Goal: Navigation & Orientation: Understand site structure

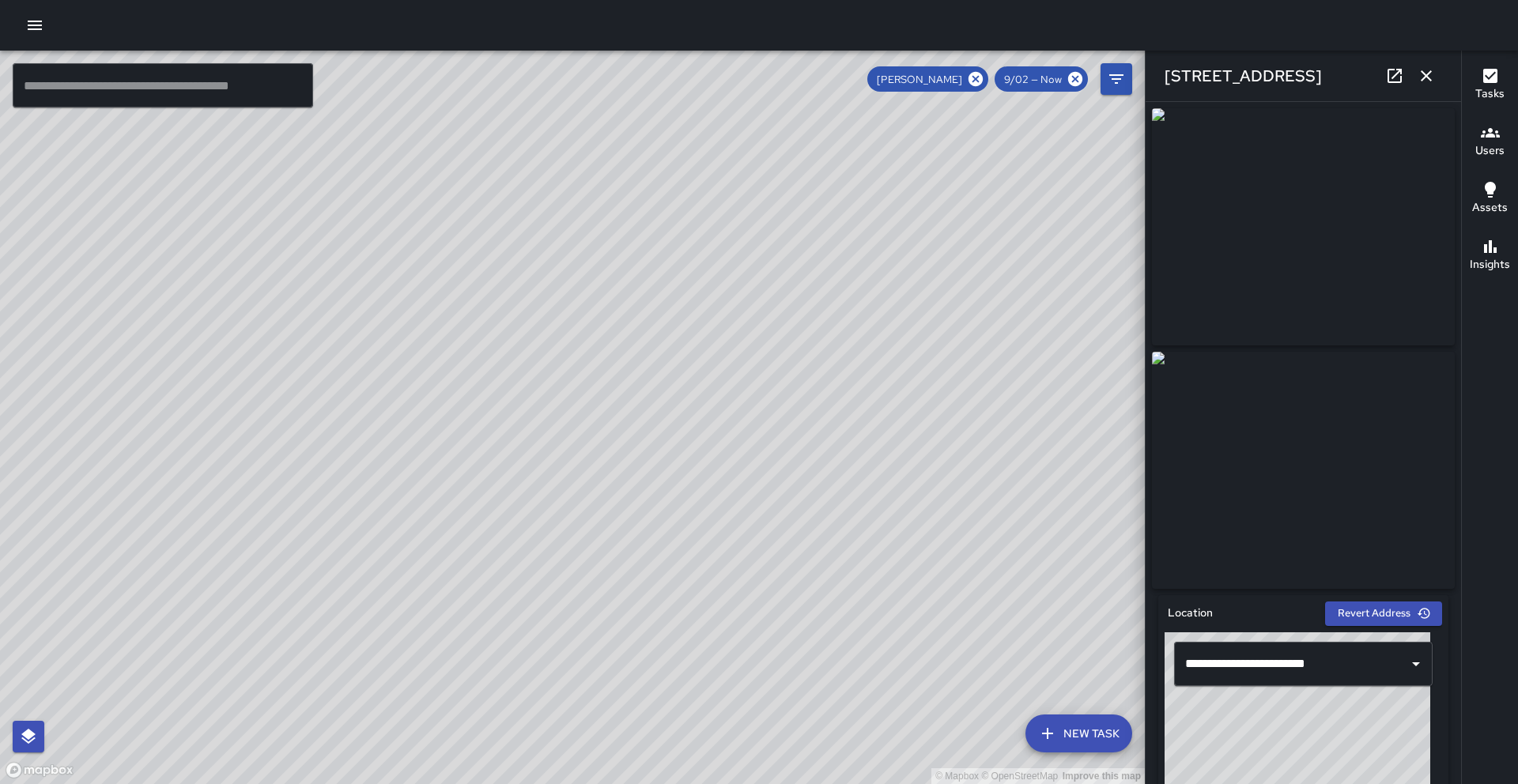
scroll to position [1053, 0]
drag, startPoint x: 618, startPoint y: 529, endPoint x: 702, endPoint y: 472, distance: 101.5
click at [702, 472] on div "© Mapbox © OpenStreetMap Improve this map" at bounding box center [572, 417] width 1145 height 733
click at [982, 76] on icon at bounding box center [975, 78] width 15 height 15
drag, startPoint x: 440, startPoint y: 279, endPoint x: 590, endPoint y: 434, distance: 215.7
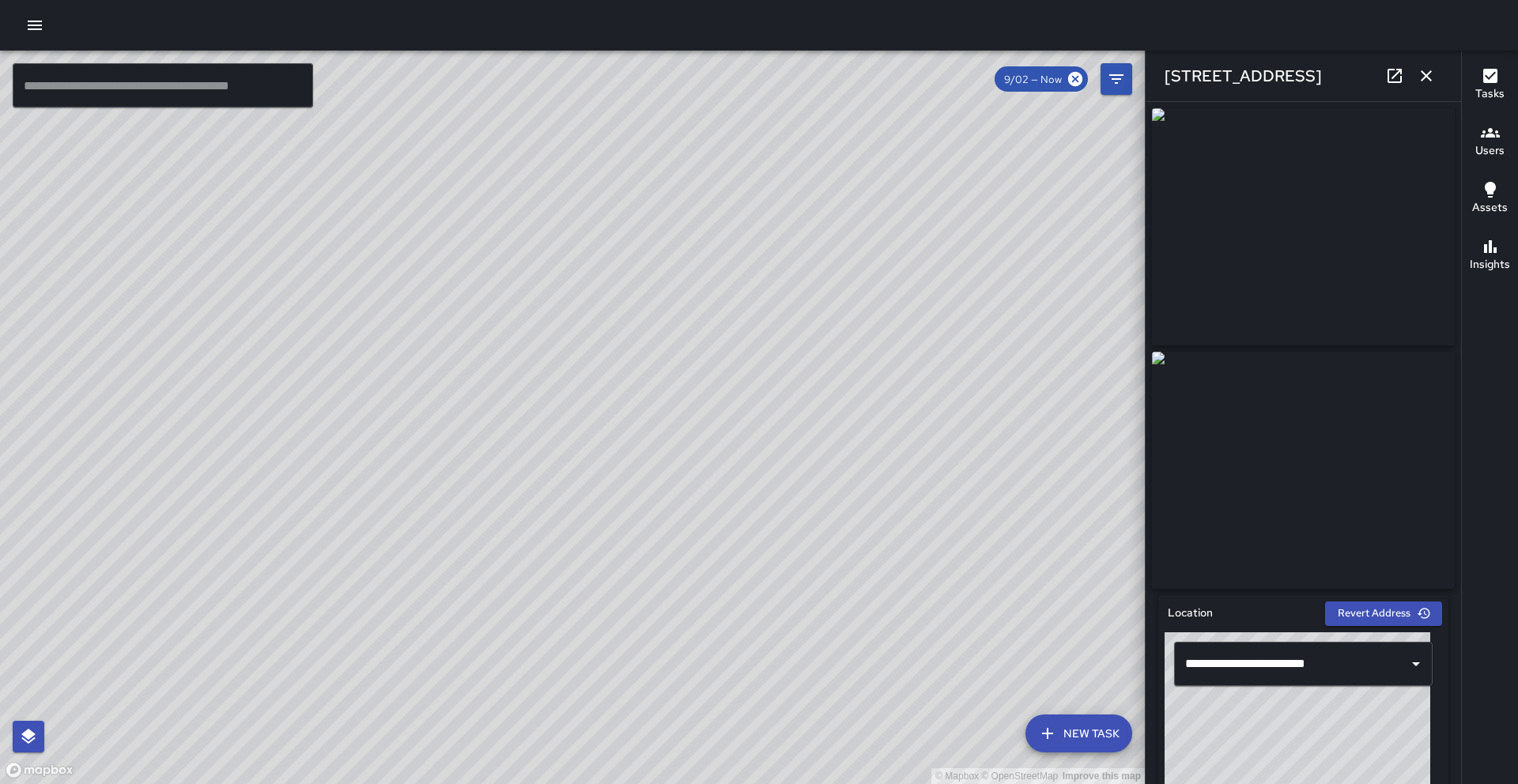
click at [590, 434] on div "© Mapbox © OpenStreetMap Improve this map" at bounding box center [572, 417] width 1145 height 733
drag, startPoint x: 590, startPoint y: 434, endPoint x: 601, endPoint y: 404, distance: 32.0
click at [592, 430] on div "© Mapbox © OpenStreetMap Improve this map" at bounding box center [572, 417] width 1145 height 733
drag, startPoint x: 607, startPoint y: 493, endPoint x: 612, endPoint y: 255, distance: 238.1
click at [612, 255] on div "© Mapbox © OpenStreetMap Improve this map" at bounding box center [572, 417] width 1145 height 733
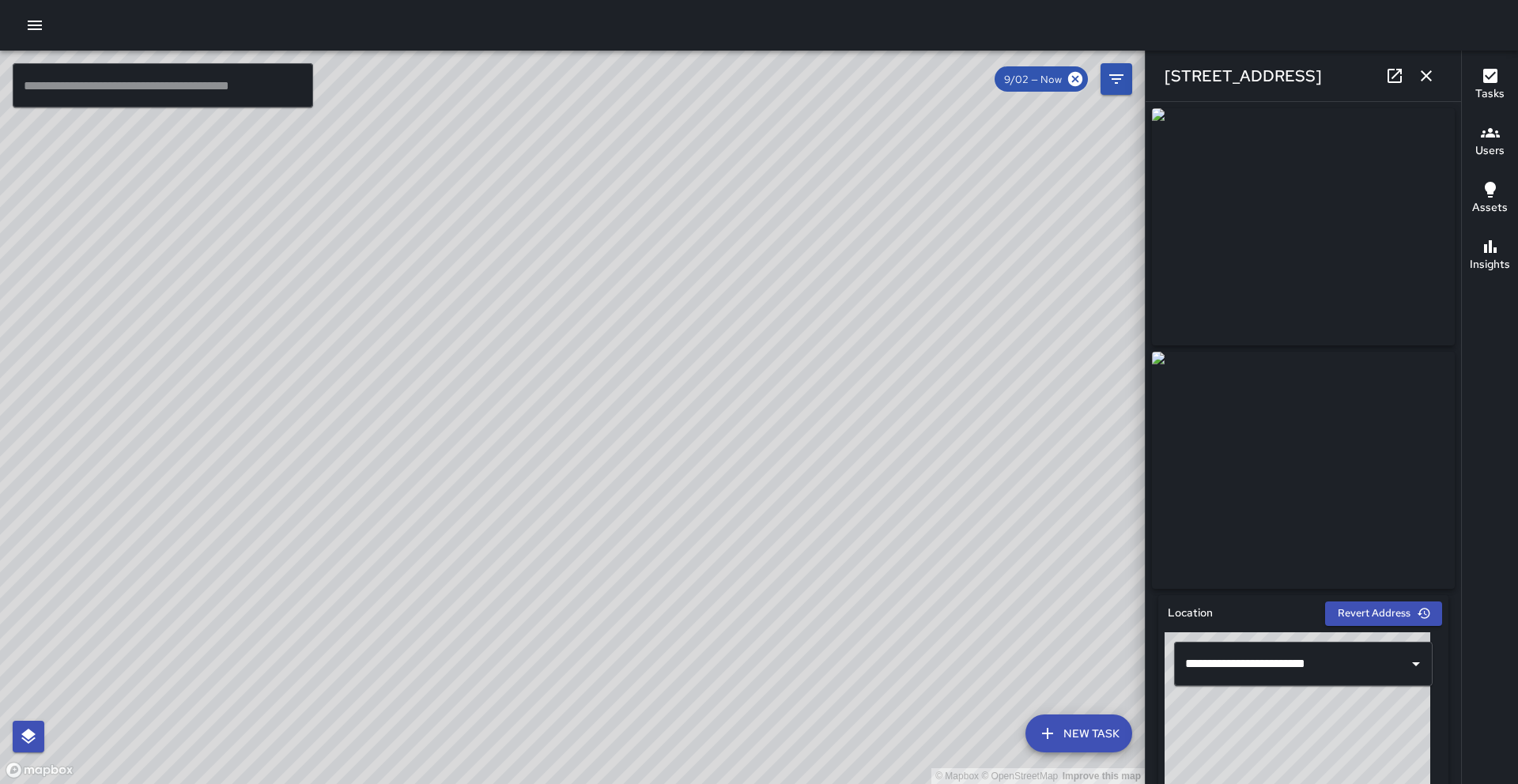
drag, startPoint x: 676, startPoint y: 455, endPoint x: 658, endPoint y: 351, distance: 105.5
click at [658, 351] on div "© Mapbox © OpenStreetMap Improve this map" at bounding box center [572, 417] width 1145 height 733
drag, startPoint x: 757, startPoint y: 533, endPoint x: 735, endPoint y: 327, distance: 207.2
click at [735, 327] on div "© Mapbox © OpenStreetMap Improve this map" at bounding box center [572, 417] width 1145 height 733
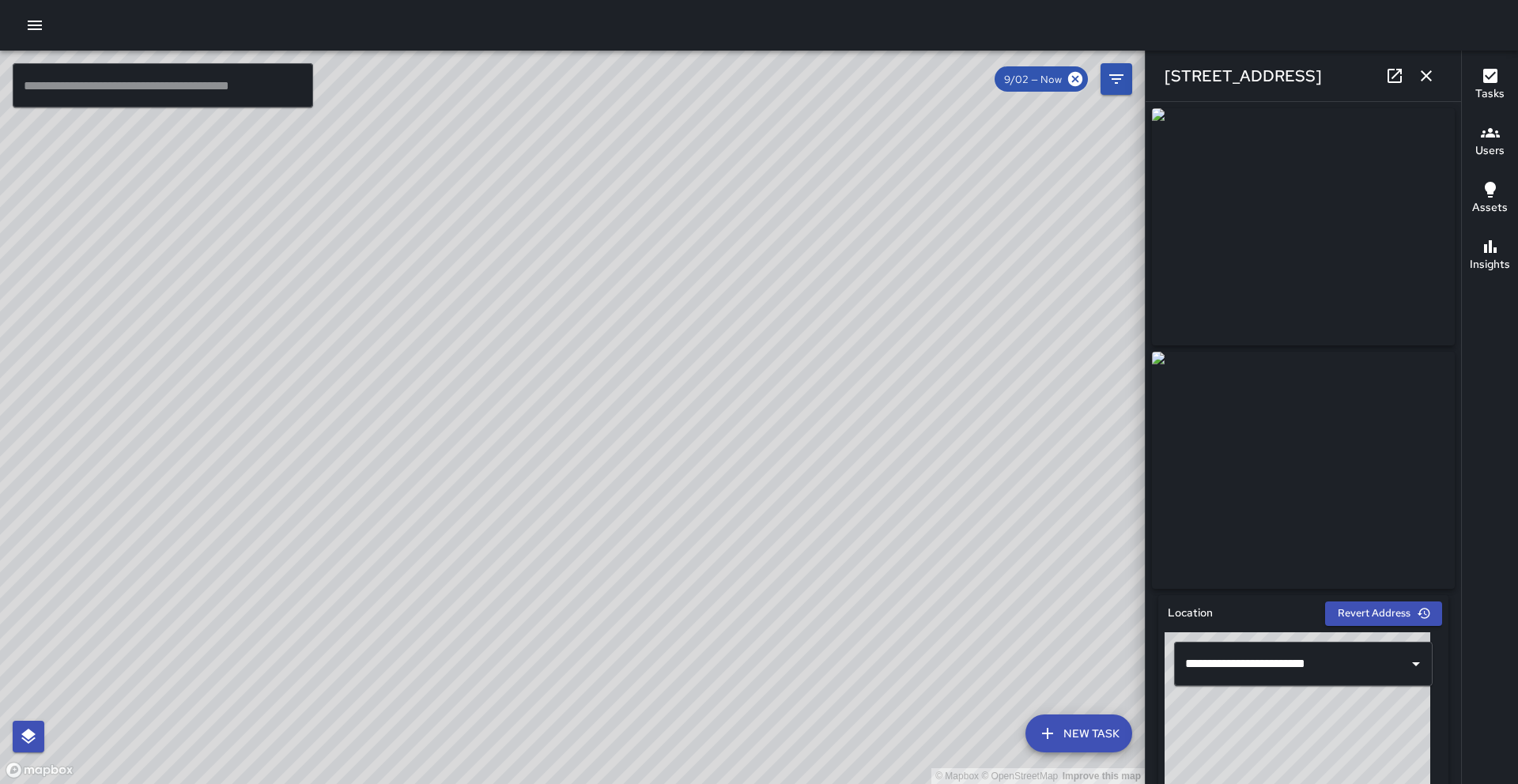
drag, startPoint x: 759, startPoint y: 569, endPoint x: 768, endPoint y: 211, distance: 358.1
click at [768, 211] on div "© Mapbox © OpenStreetMap Improve this map" at bounding box center [572, 417] width 1145 height 733
drag, startPoint x: 755, startPoint y: 431, endPoint x: 770, endPoint y: 500, distance: 70.6
click at [770, 500] on div "© Mapbox © OpenStreetMap Improve this map" at bounding box center [572, 417] width 1145 height 733
drag, startPoint x: 752, startPoint y: 415, endPoint x: 1019, endPoint y: 496, distance: 279.0
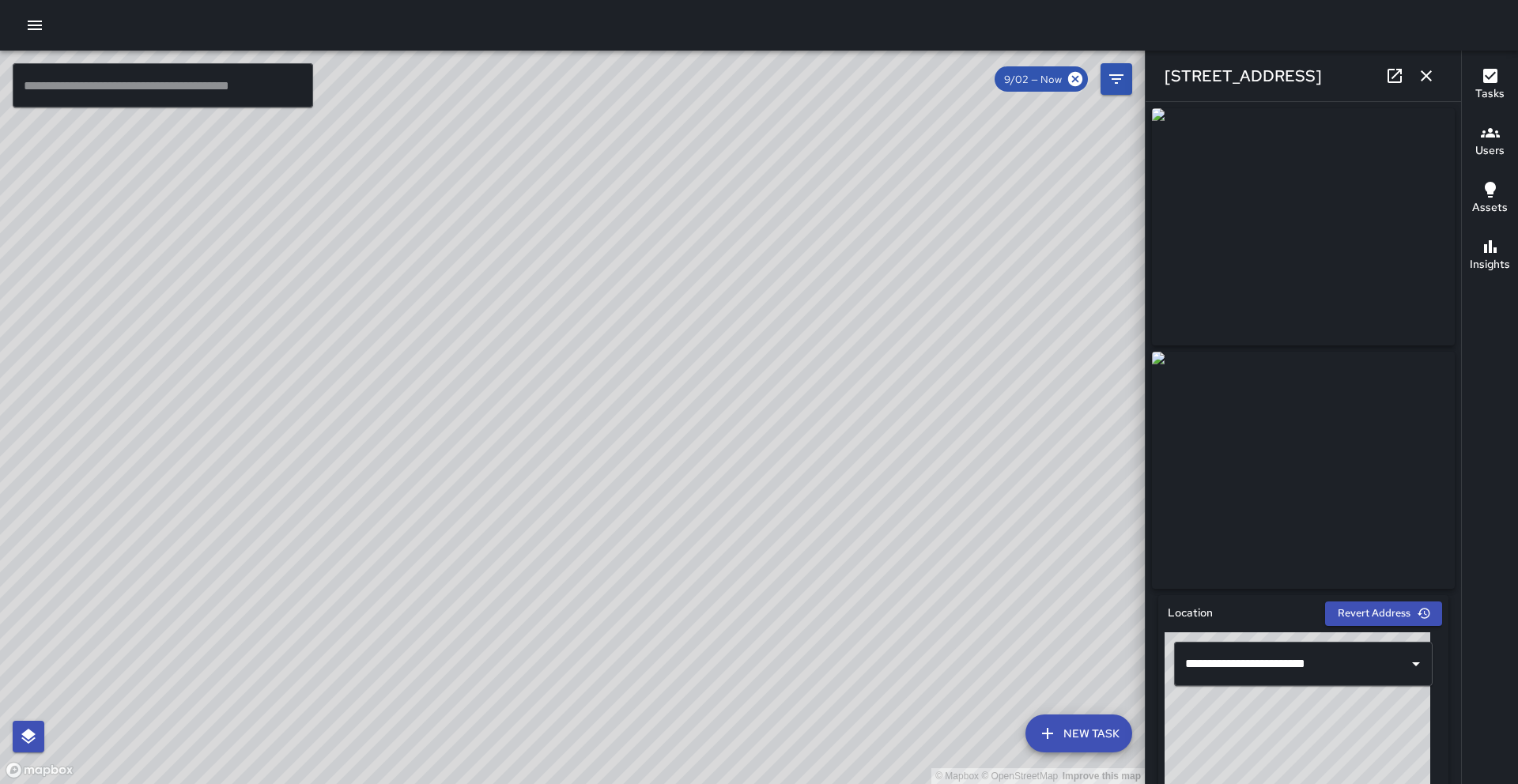
click at [1019, 496] on div "© Mapbox © OpenStreetMap Improve this map" at bounding box center [572, 417] width 1145 height 733
drag, startPoint x: 800, startPoint y: 357, endPoint x: 777, endPoint y: 505, distance: 149.8
click at [777, 505] on div "© Mapbox © OpenStreetMap Improve this map" at bounding box center [572, 417] width 1145 height 733
drag, startPoint x: 918, startPoint y: 328, endPoint x: 664, endPoint y: 543, distance: 332.8
click at [664, 543] on div "© Mapbox © OpenStreetMap Improve this map" at bounding box center [572, 417] width 1145 height 733
